Goal: Task Accomplishment & Management: Manage account settings

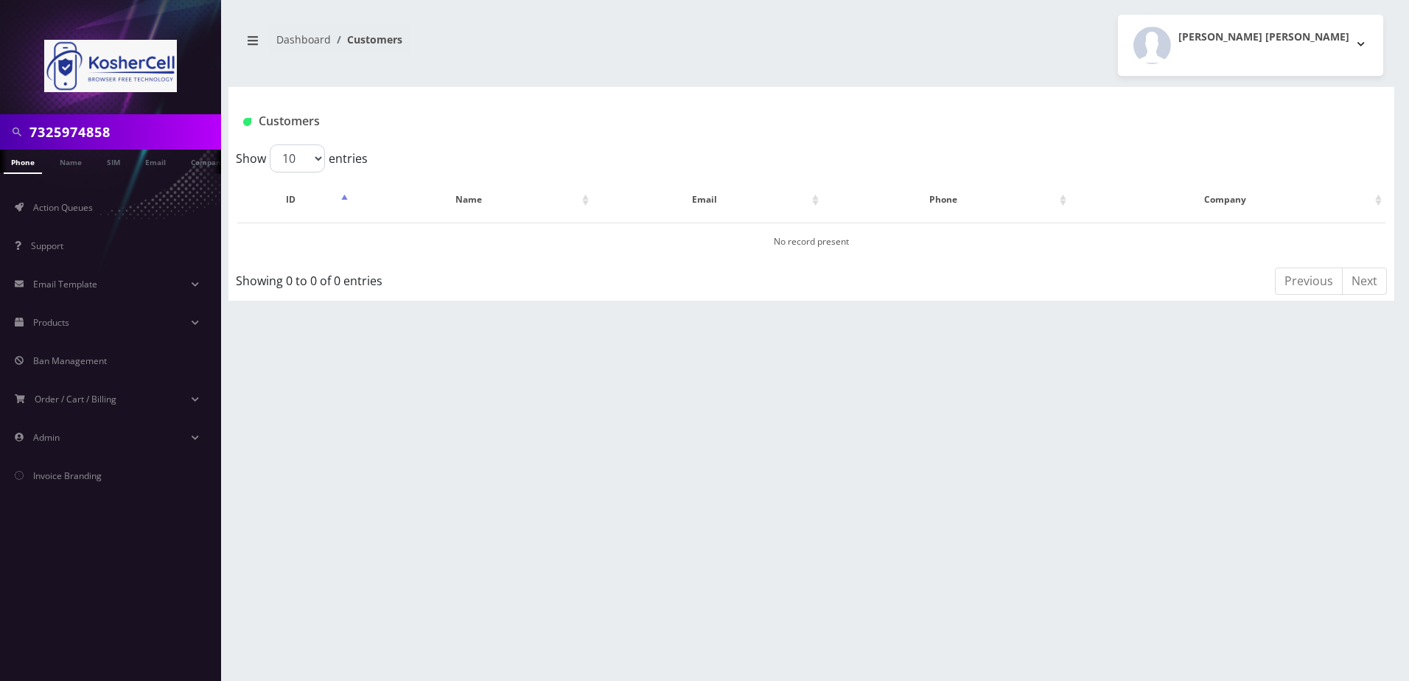
click at [102, 119] on input "7325974858" at bounding box center [123, 132] width 188 height 28
paste input "6673914063"
type input "6673914063"
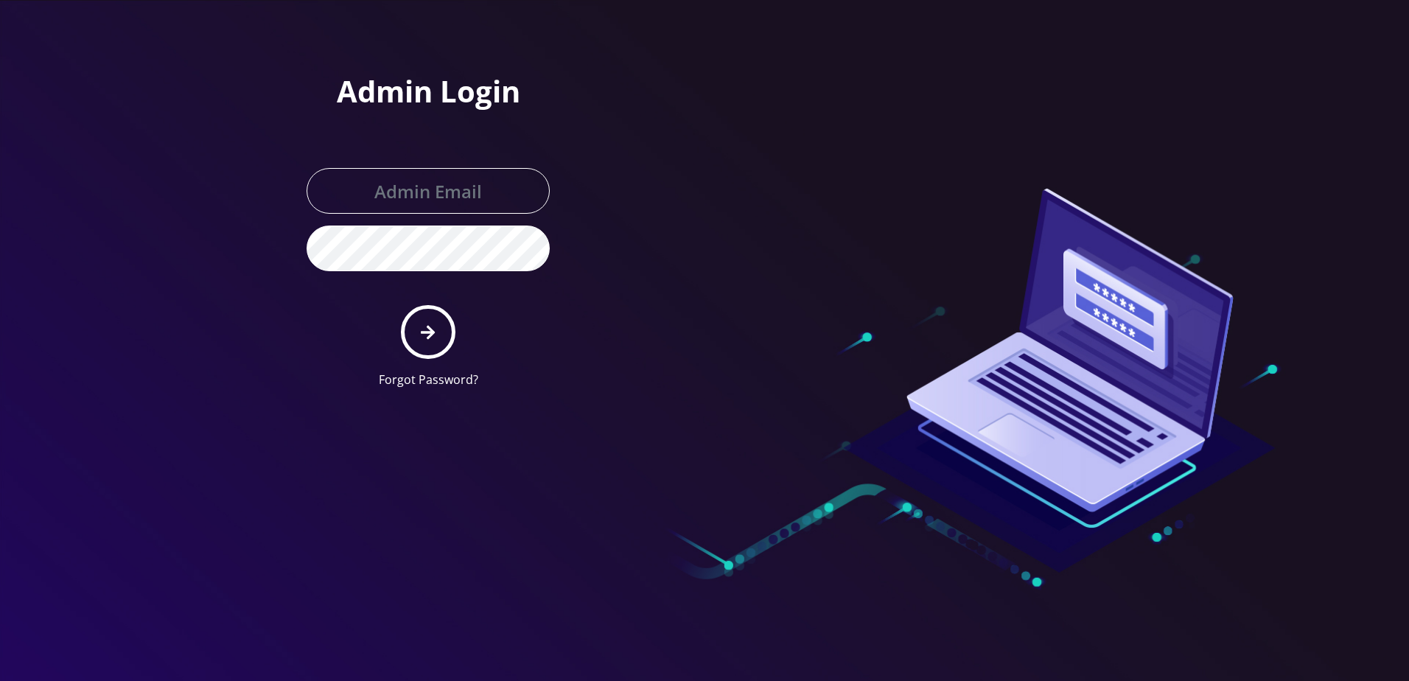
type input "[PERSON_NAME][EMAIL_ADDRESS][DOMAIN_NAME]"
click at [414, 332] on button "submit" at bounding box center [428, 332] width 54 height 54
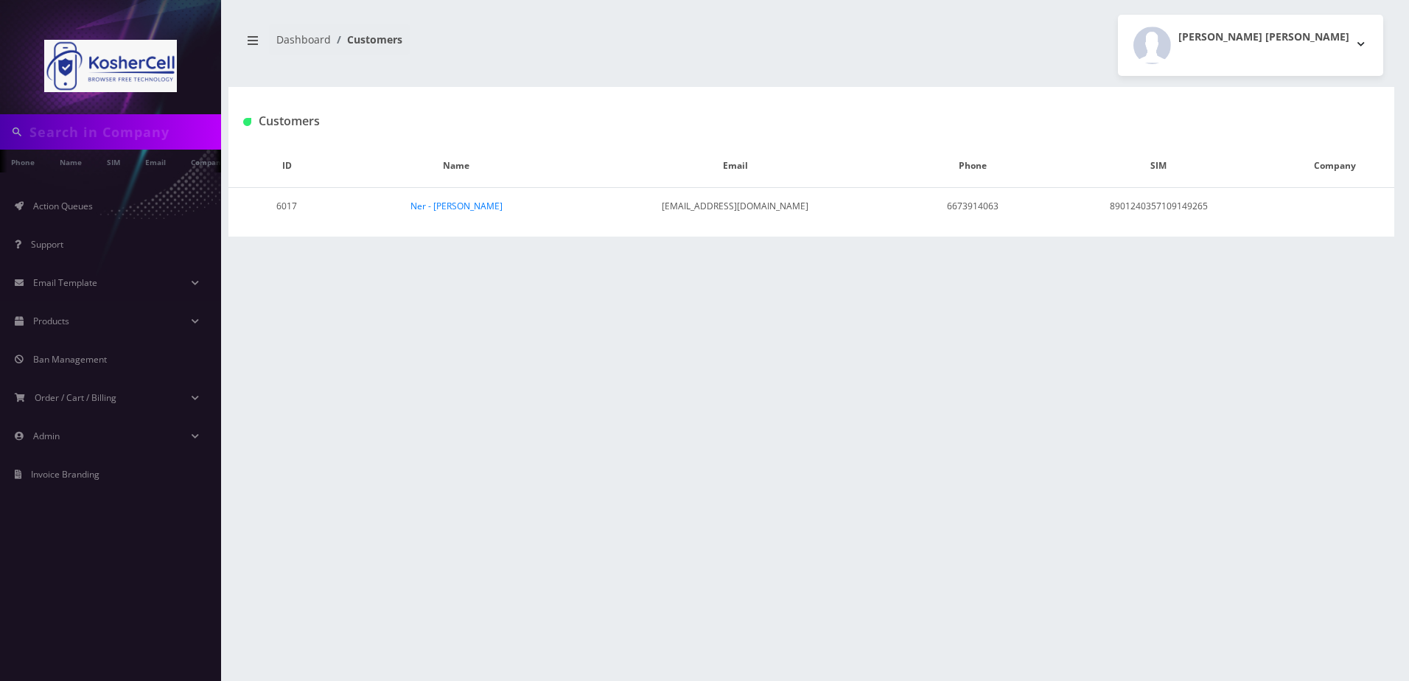
type input "6673914063"
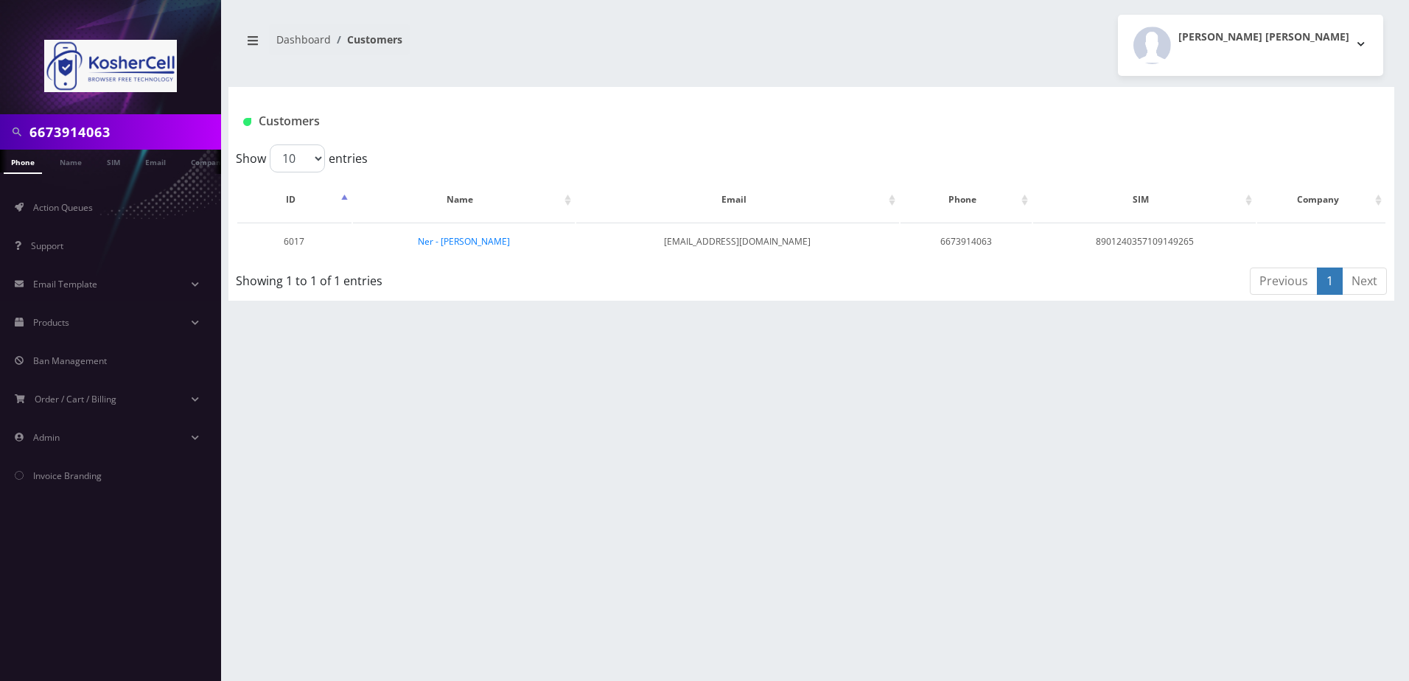
click at [151, 133] on input "6673914063" at bounding box center [123, 132] width 188 height 28
click at [16, 164] on link "Phone" at bounding box center [23, 162] width 38 height 24
click at [111, 135] on input "6673914063" at bounding box center [123, 132] width 188 height 28
click at [441, 249] on td "Ner - [PERSON_NAME]" at bounding box center [464, 242] width 222 height 38
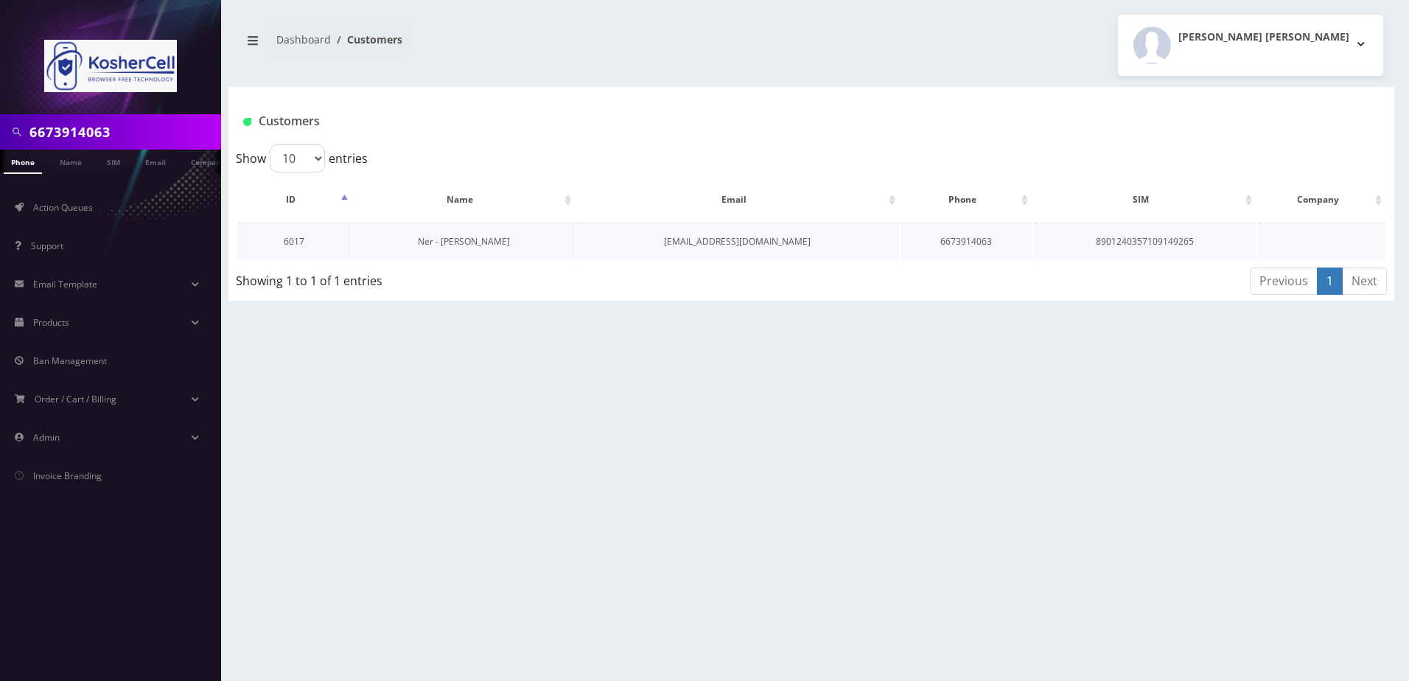
click at [453, 244] on link "Ner - [PERSON_NAME]" at bounding box center [464, 241] width 92 height 13
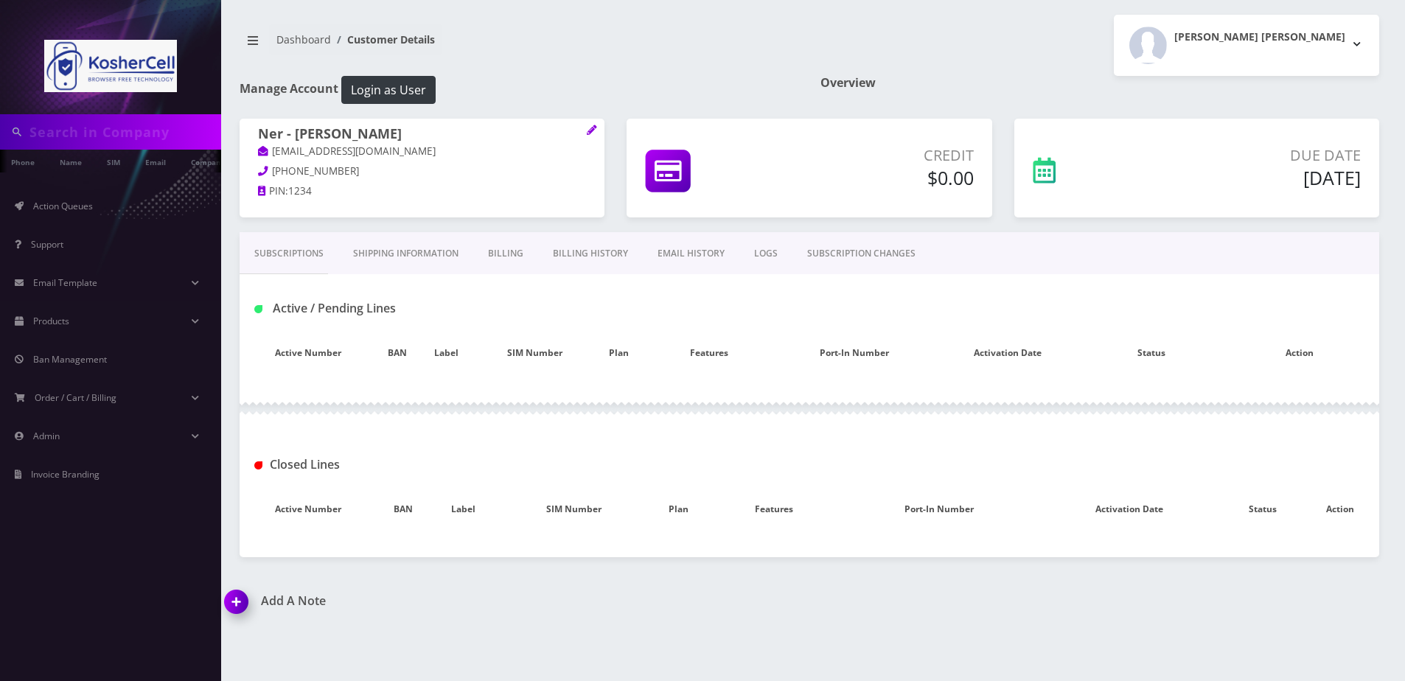
type input "6673914063"
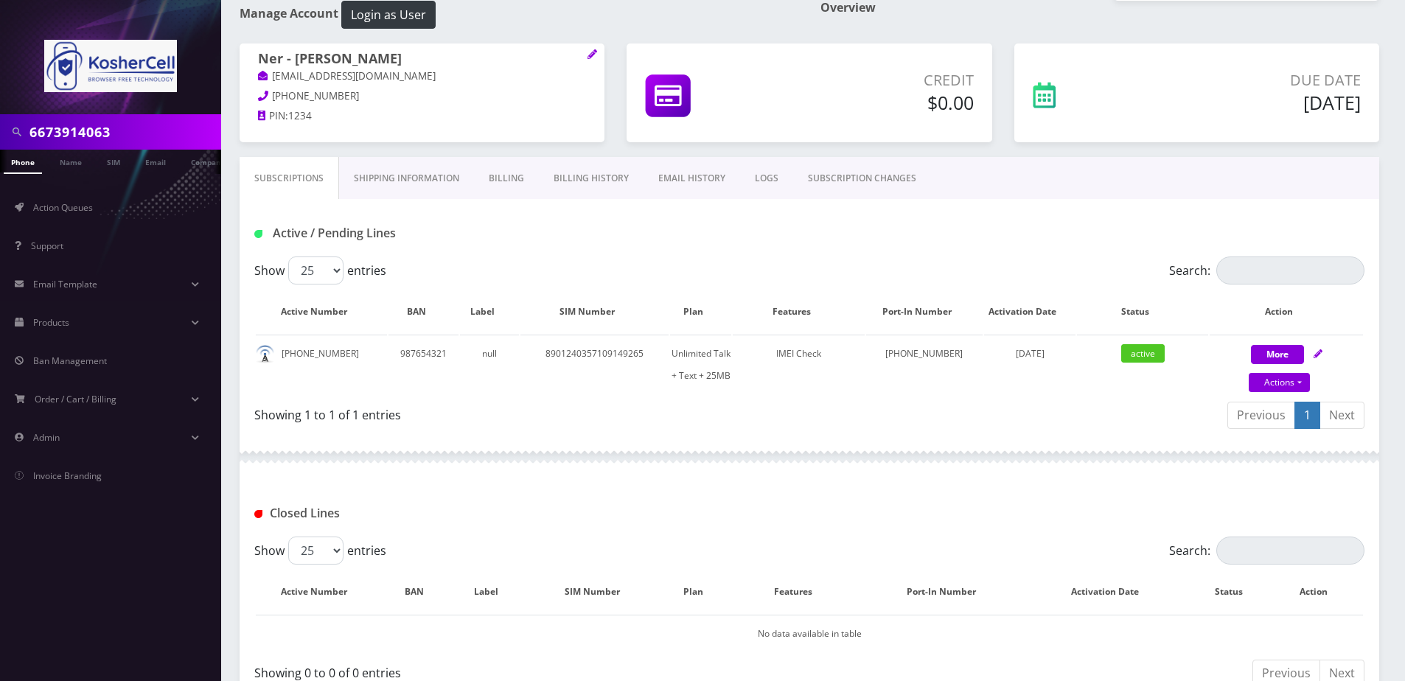
scroll to position [147, 0]
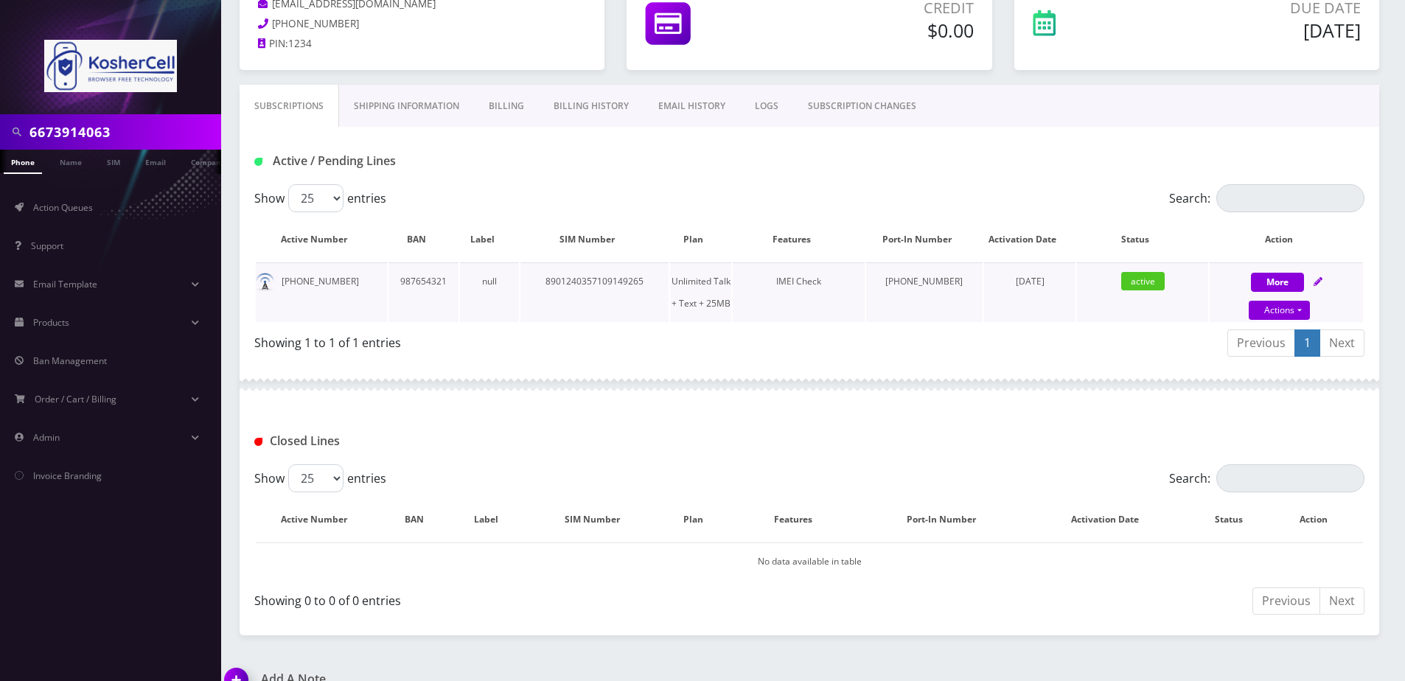
click at [1322, 285] on icon at bounding box center [1317, 281] width 9 height 9
select select "244"
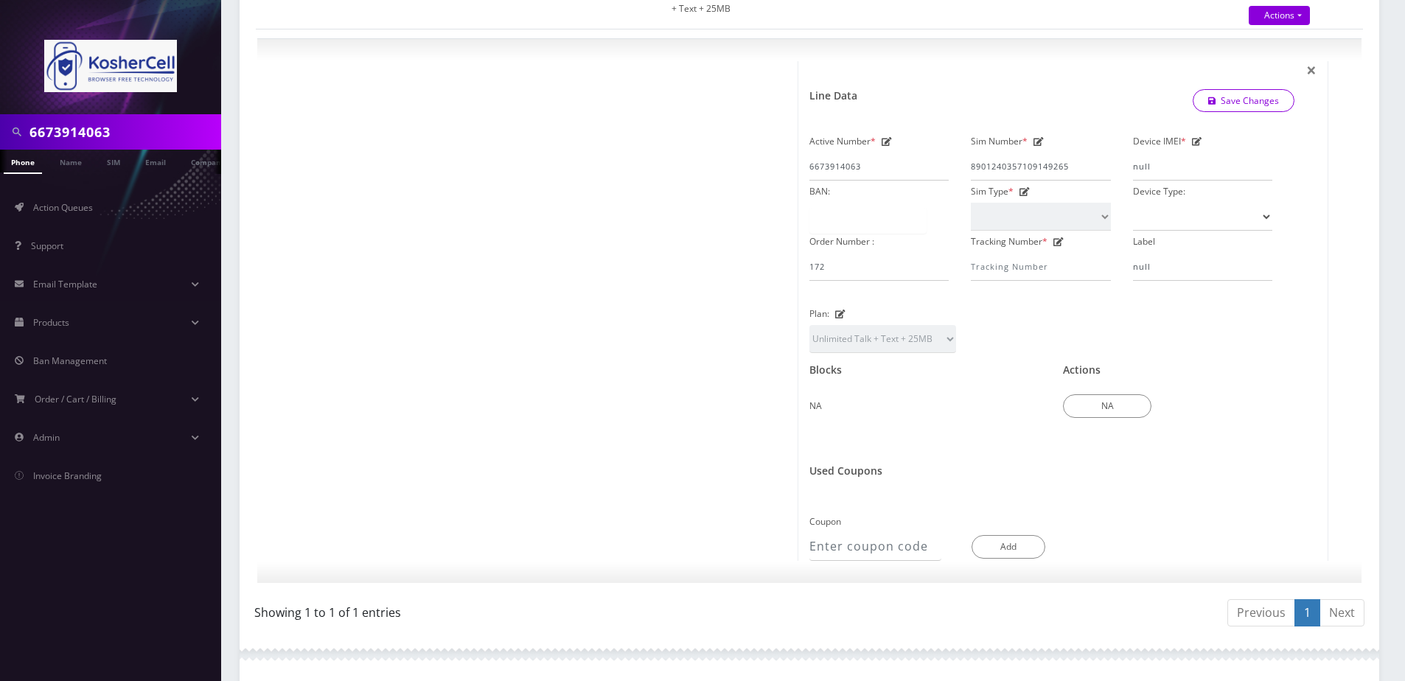
scroll to position [0, 0]
